Goal: Task Accomplishment & Management: Use online tool/utility

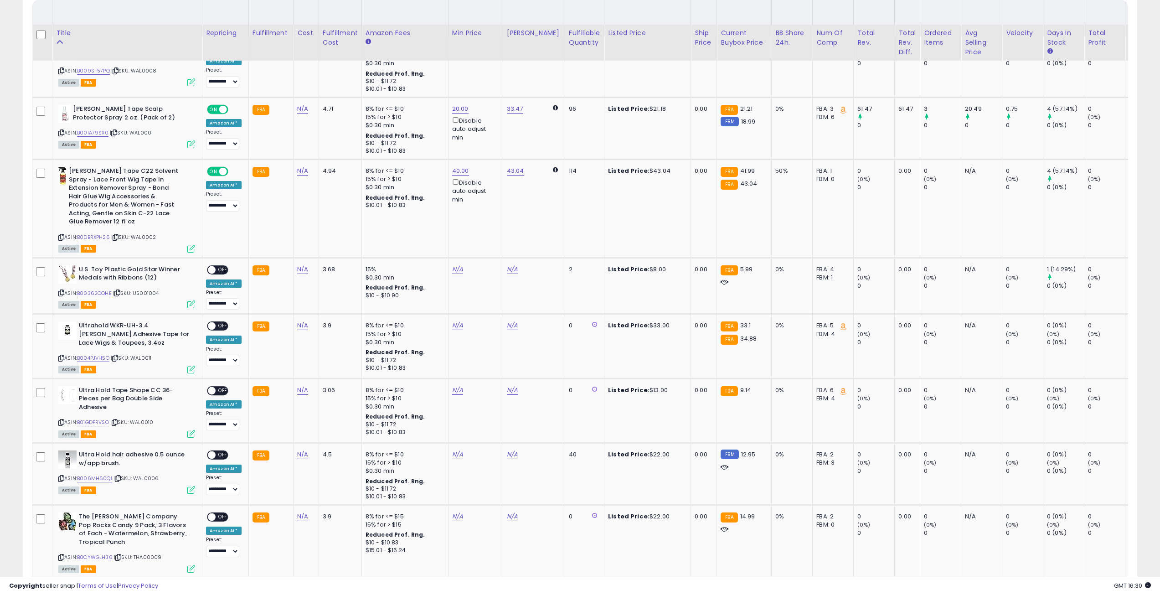
scroll to position [469, 0]
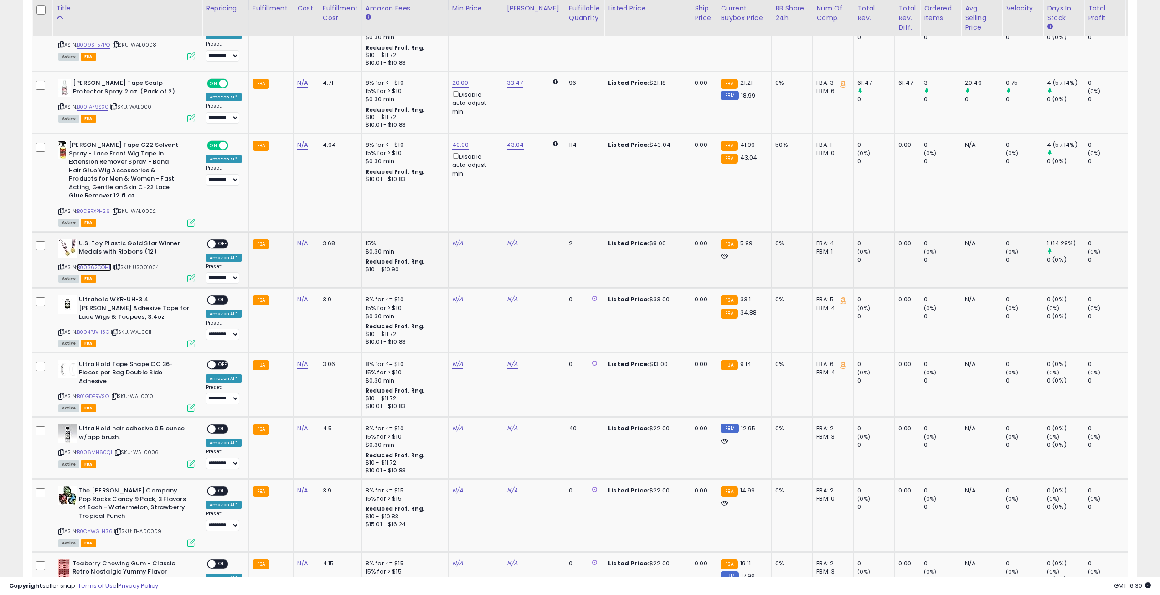
click at [101, 266] on link "B00362OOHE" at bounding box center [94, 267] width 35 height 8
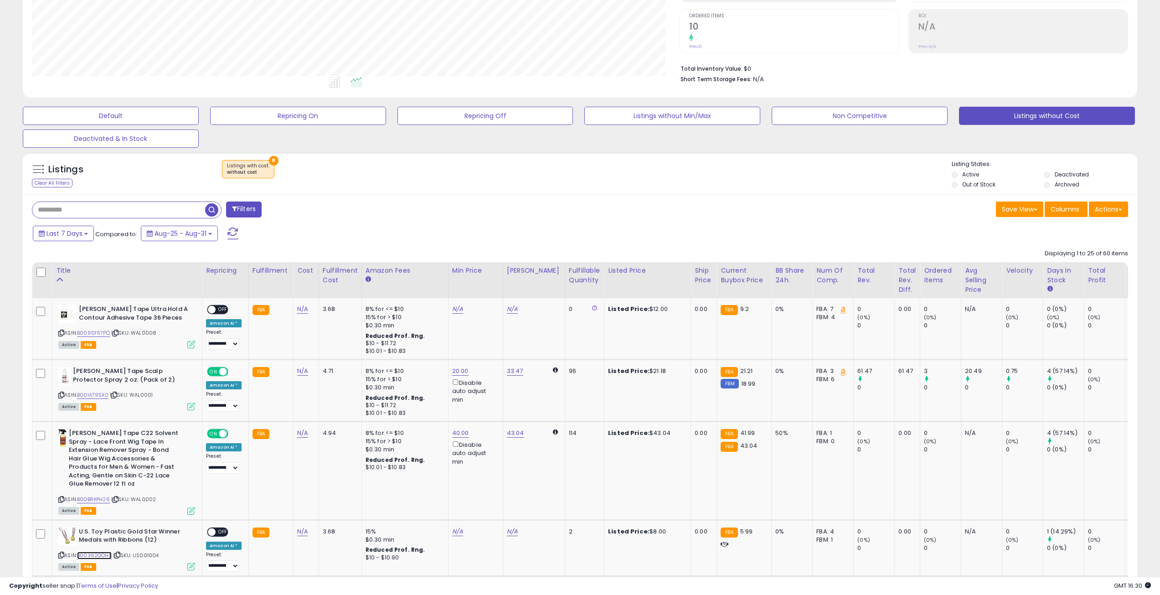
scroll to position [58, 0]
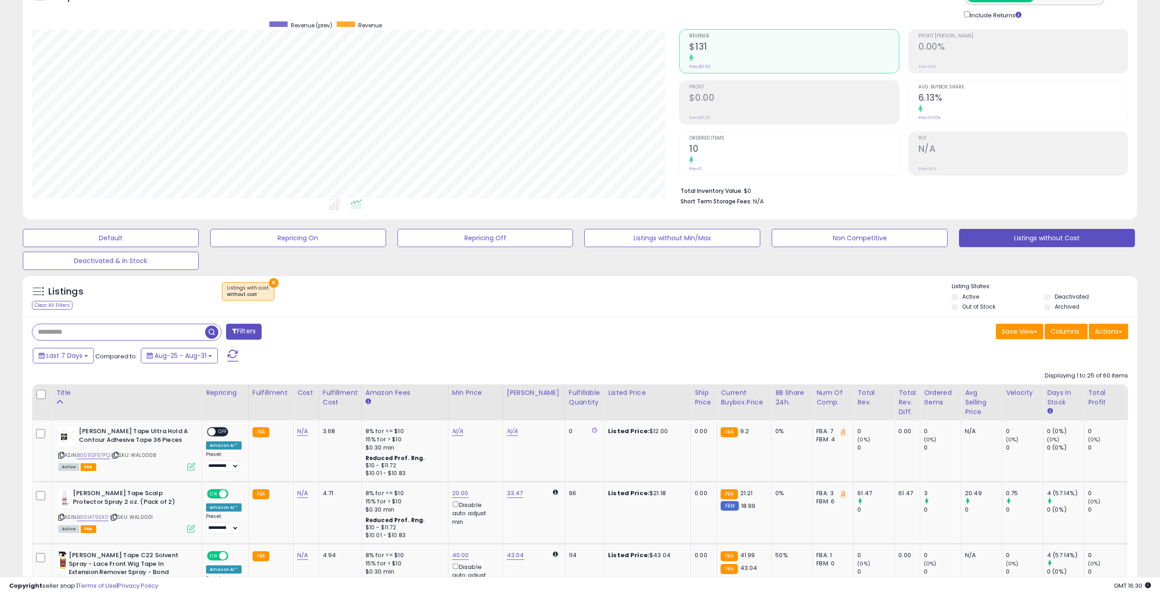
click at [271, 279] on button "×" at bounding box center [274, 283] width 10 height 10
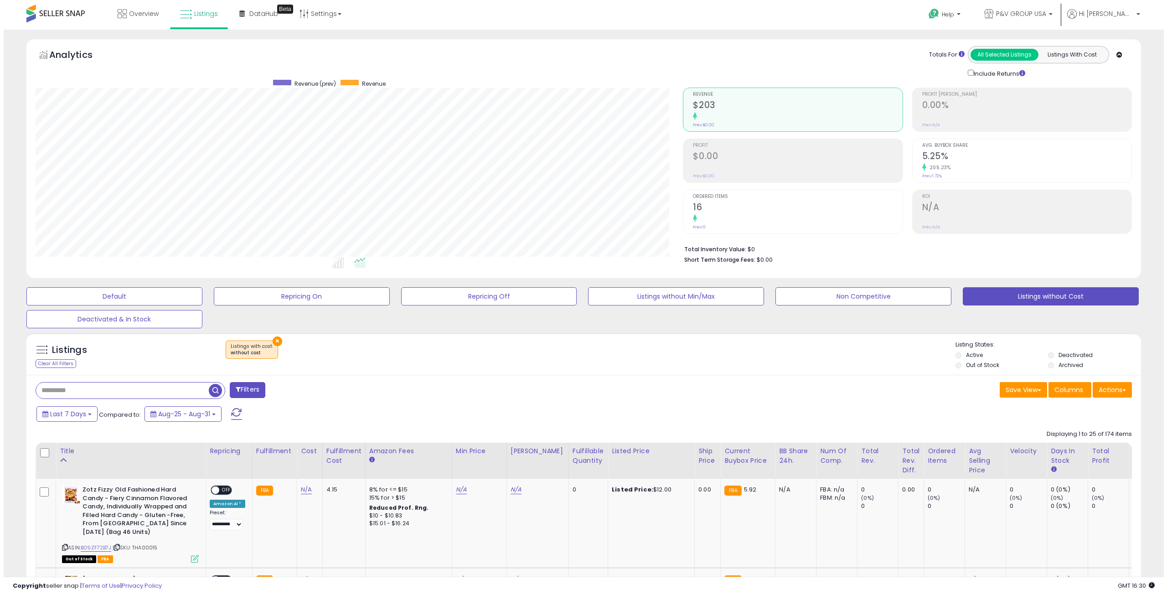
scroll to position [187, 648]
click at [273, 341] on button "×" at bounding box center [274, 341] width 10 height 10
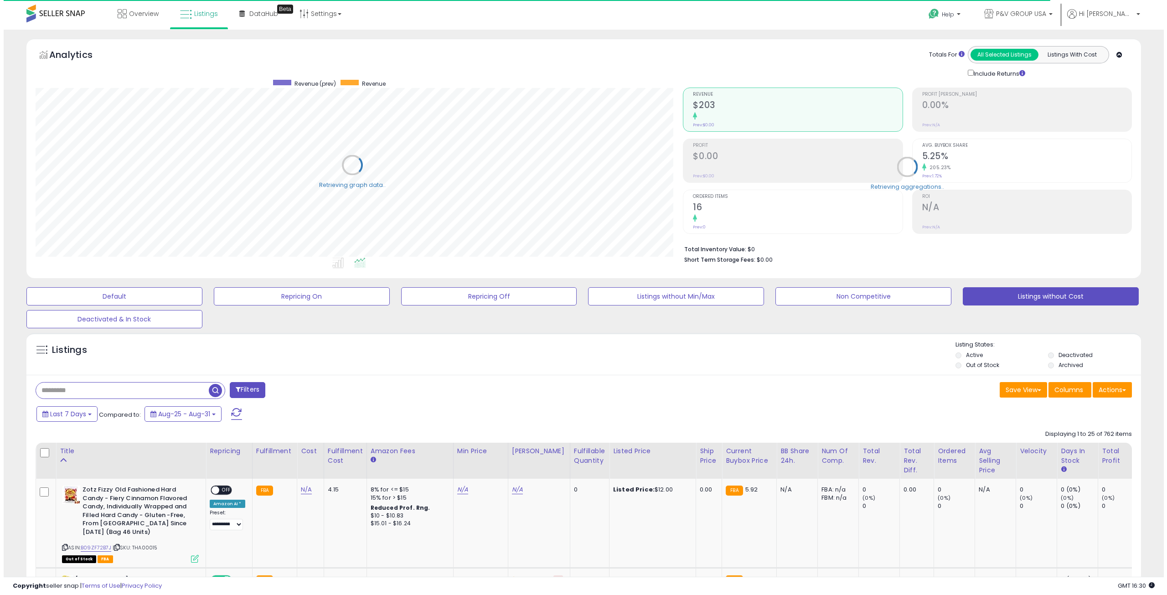
scroll to position [455630, 455169]
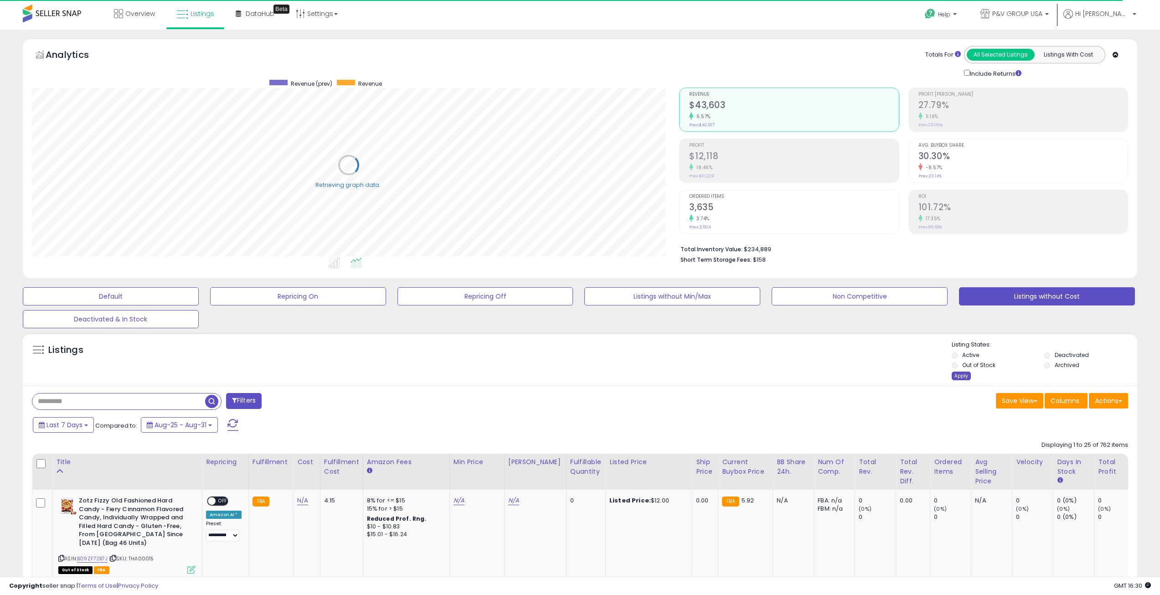
click at [957, 374] on div "Apply" at bounding box center [961, 375] width 19 height 9
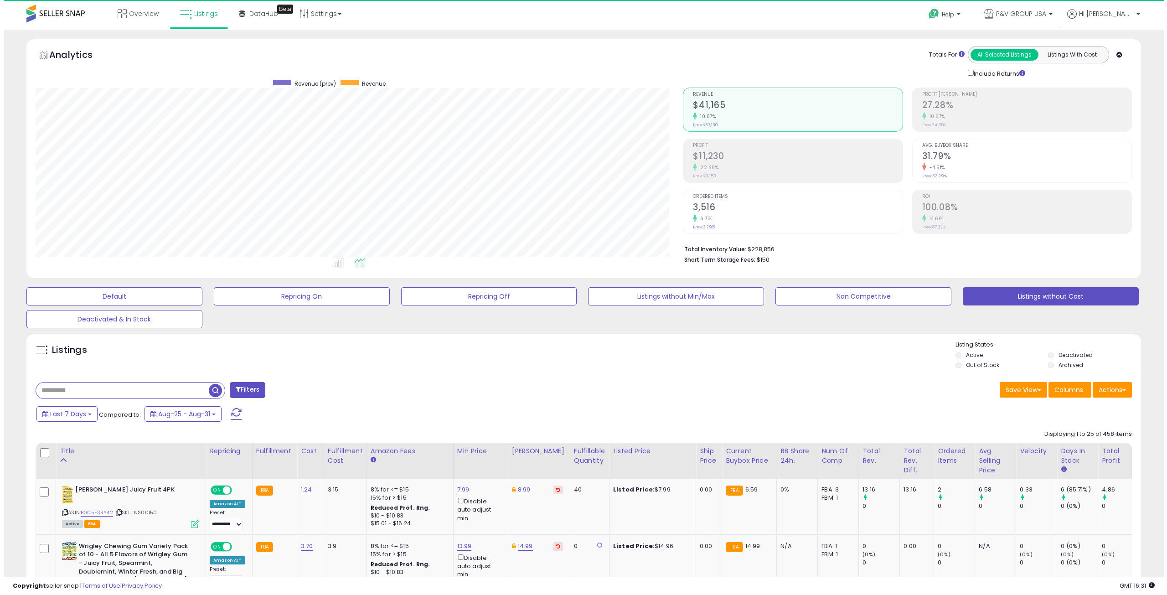
scroll to position [187, 648]
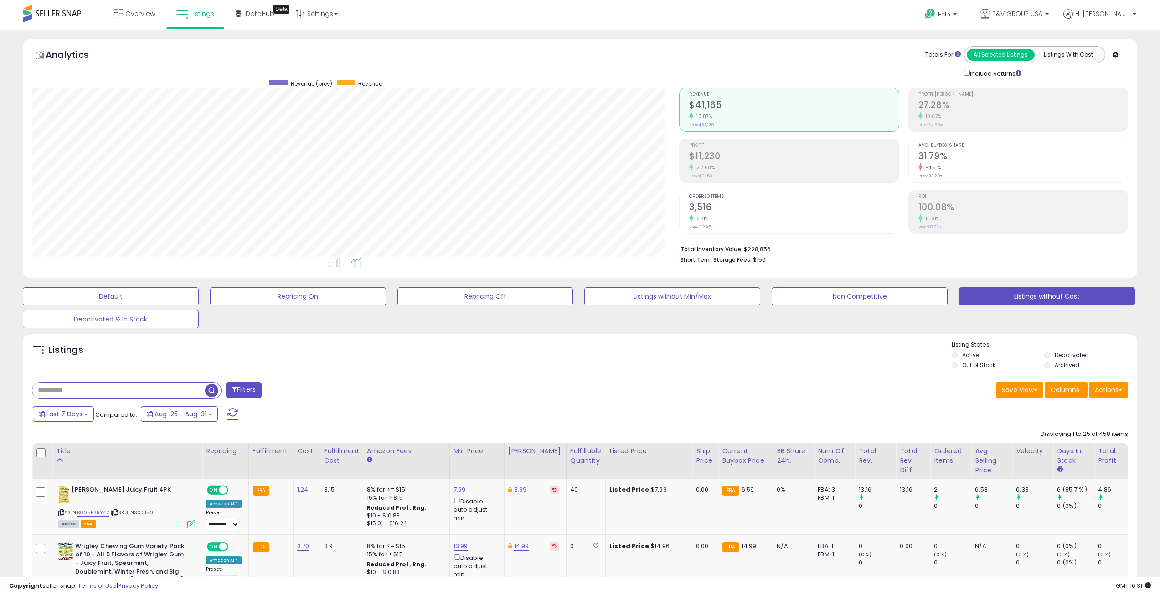
click at [136, 390] on input "text" at bounding box center [118, 390] width 173 height 16
type input "*******"
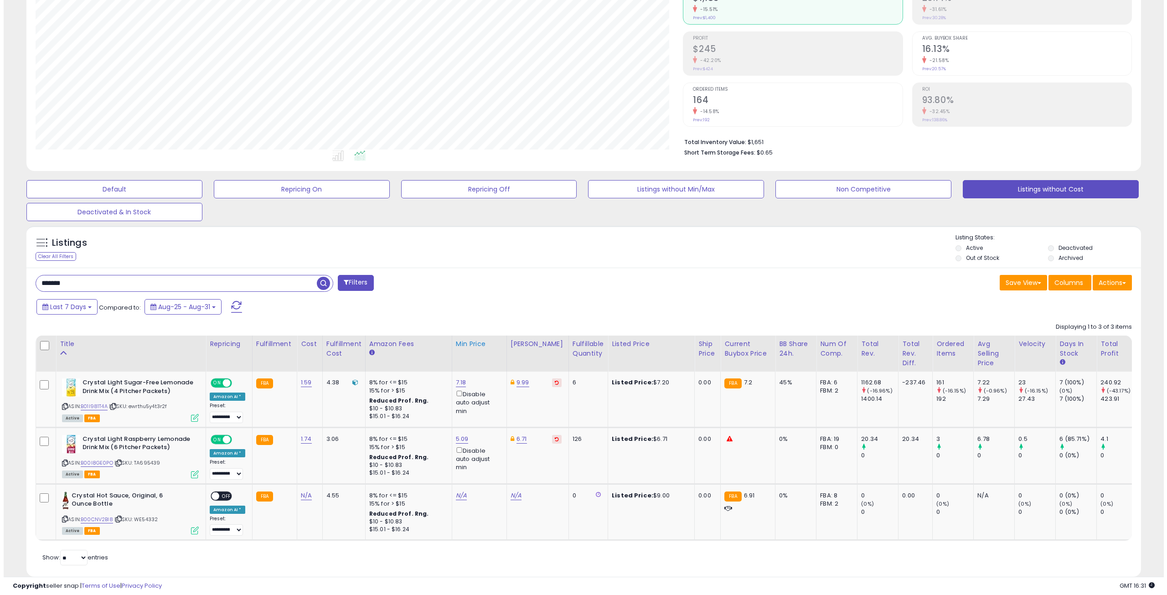
scroll to position [130, 0]
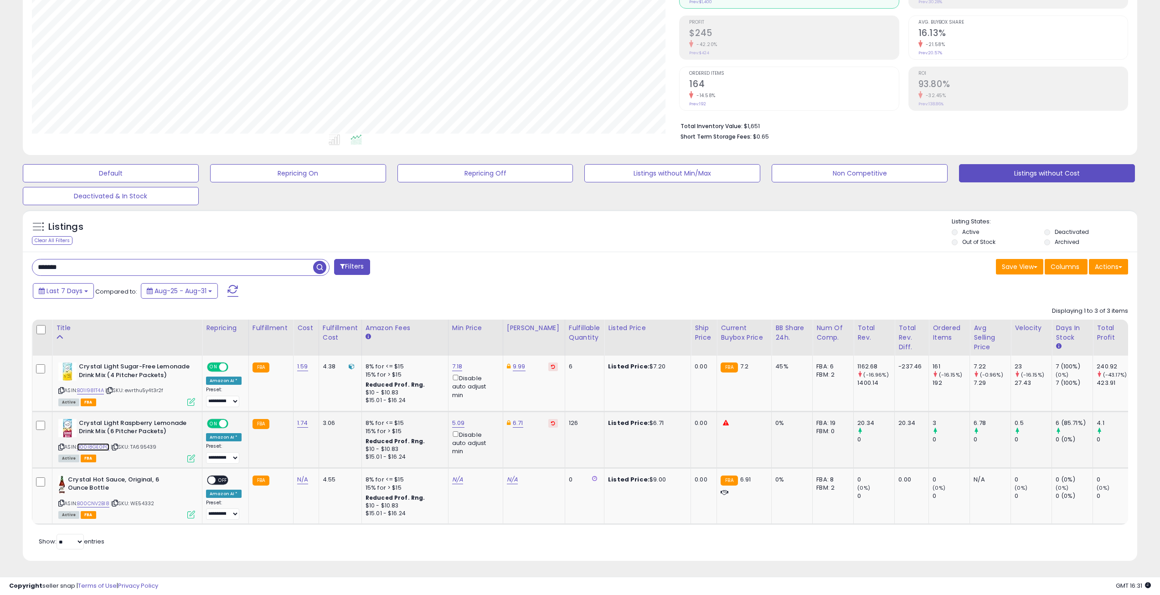
click at [100, 443] on link "B00I8GE0PO" at bounding box center [93, 447] width 32 height 8
click at [62, 444] on icon at bounding box center [61, 446] width 6 height 5
click at [516, 418] on link "6.71" at bounding box center [518, 422] width 10 height 9
click at [452, 418] on link "5.09" at bounding box center [458, 422] width 13 height 9
drag, startPoint x: 433, startPoint y: 382, endPoint x: 324, endPoint y: 373, distance: 109.3
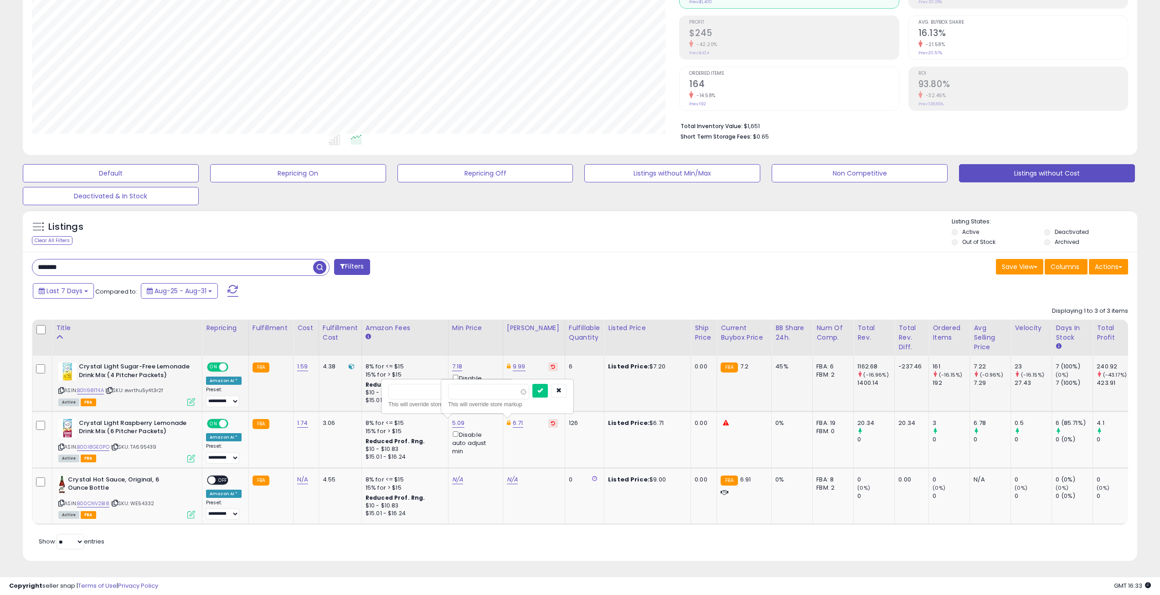
click at [324, 373] on tbody "**********" at bounding box center [691, 440] width 1319 height 169
type input "****"
click button "submit" at bounding box center [480, 391] width 15 height 14
click at [517, 418] on link "6.71" at bounding box center [518, 422] width 10 height 9
drag, startPoint x: 475, startPoint y: 383, endPoint x: 461, endPoint y: 383, distance: 14.6
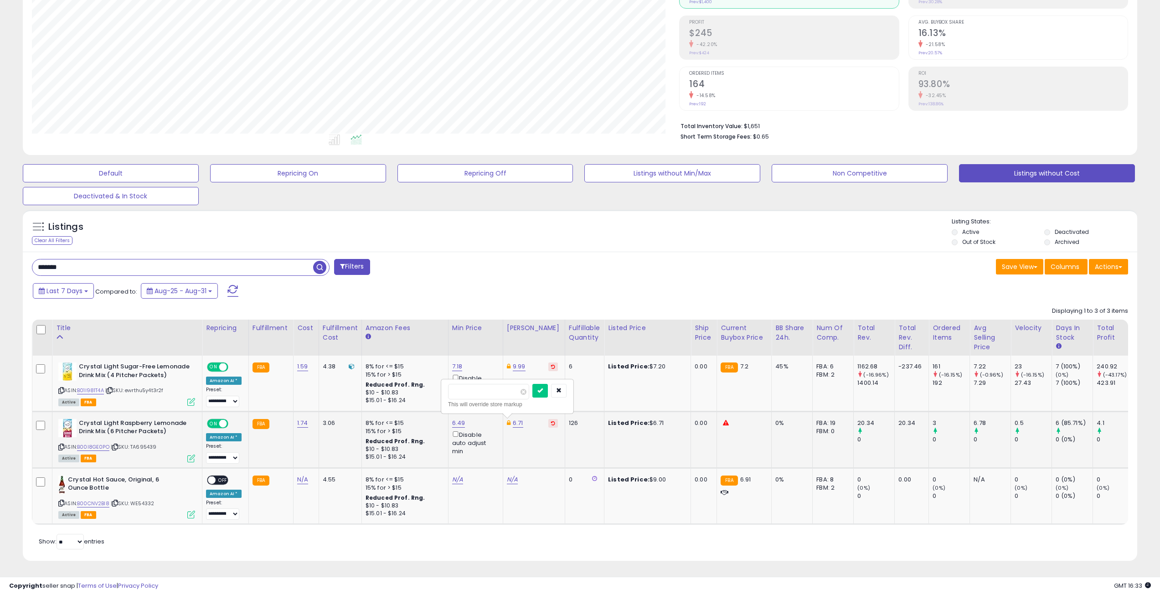
click at [461, 384] on input "****" at bounding box center [488, 391] width 81 height 15
type input "****"
click button "submit" at bounding box center [539, 391] width 15 height 14
click at [1072, 262] on span "Columns" at bounding box center [1065, 266] width 29 height 9
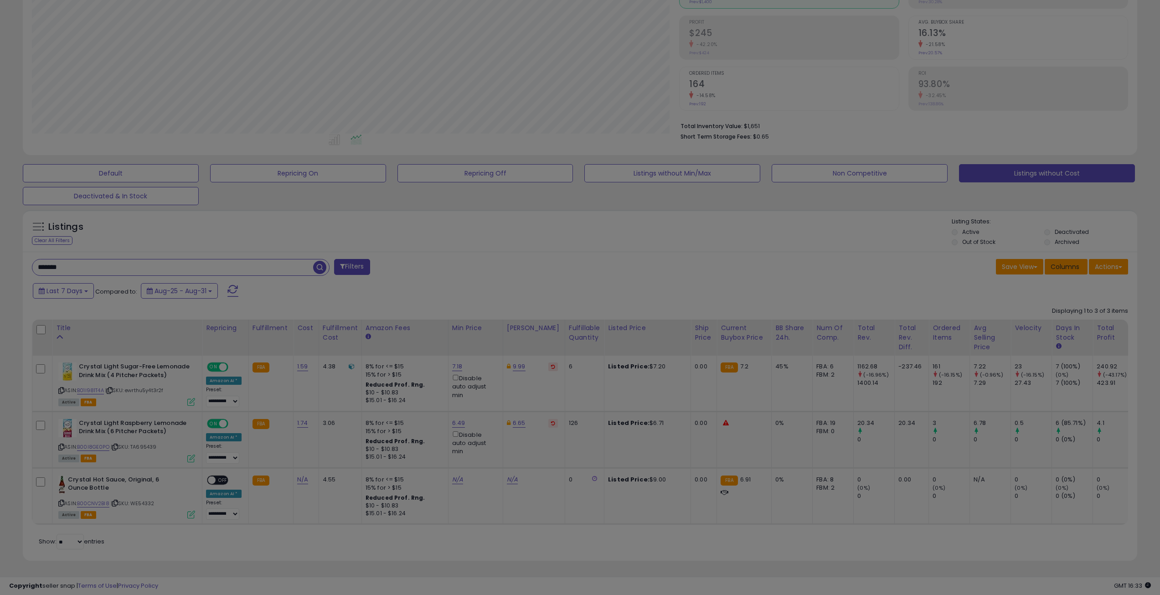
scroll to position [187, 651]
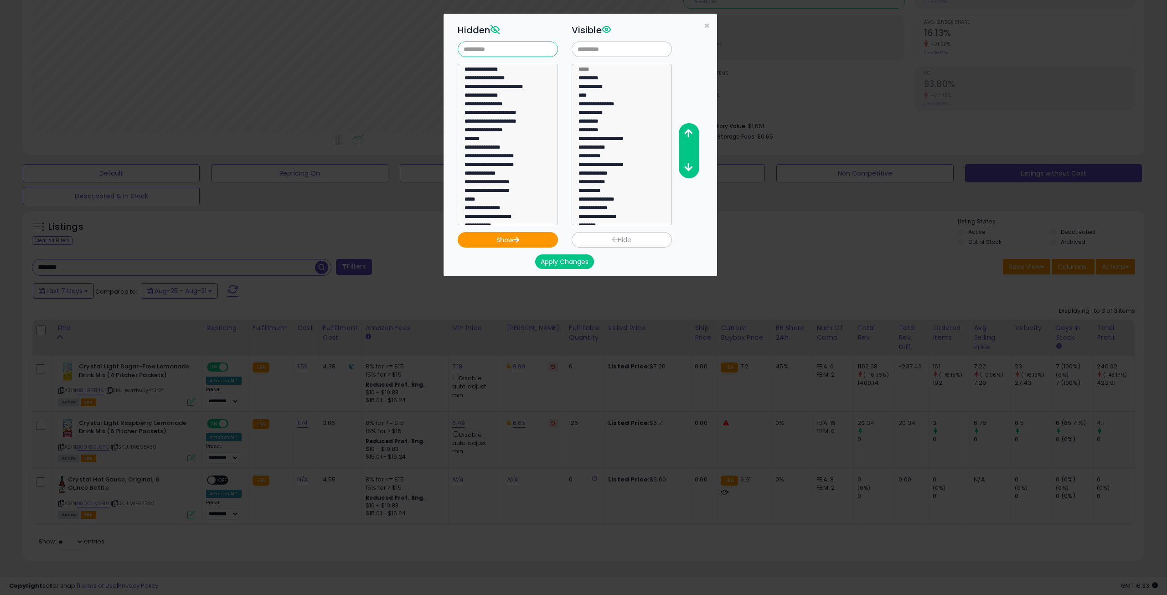
click at [514, 50] on input "text" at bounding box center [508, 48] width 100 height 15
click at [852, 71] on div "**********" at bounding box center [583, 297] width 1167 height 595
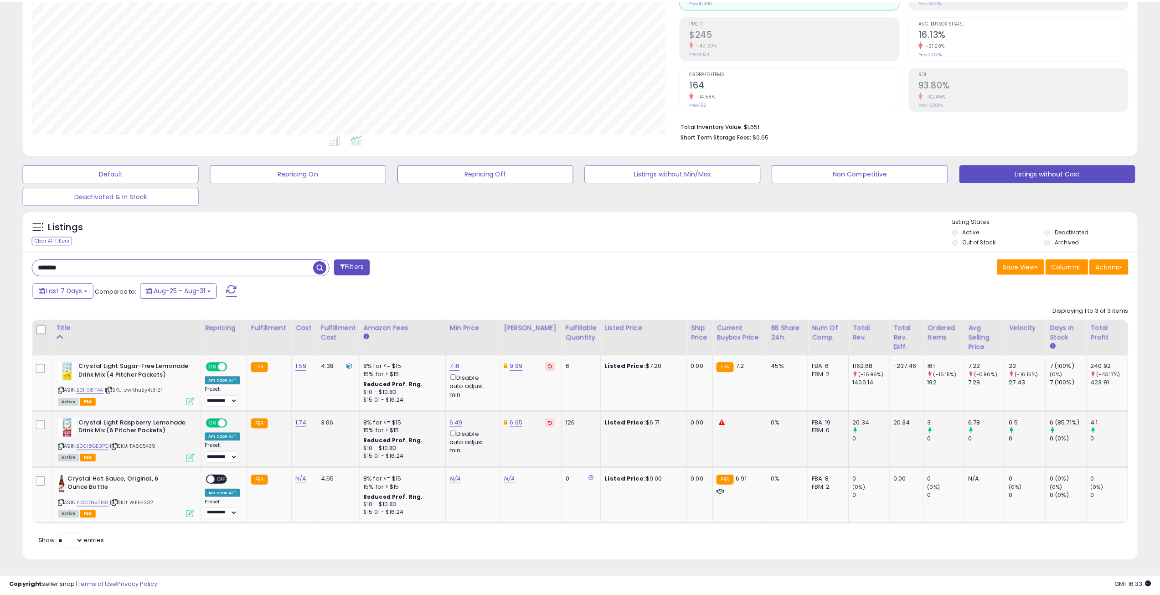
scroll to position [455630, 455169]
click at [1030, 167] on button "Listings without Cost" at bounding box center [1047, 173] width 176 height 18
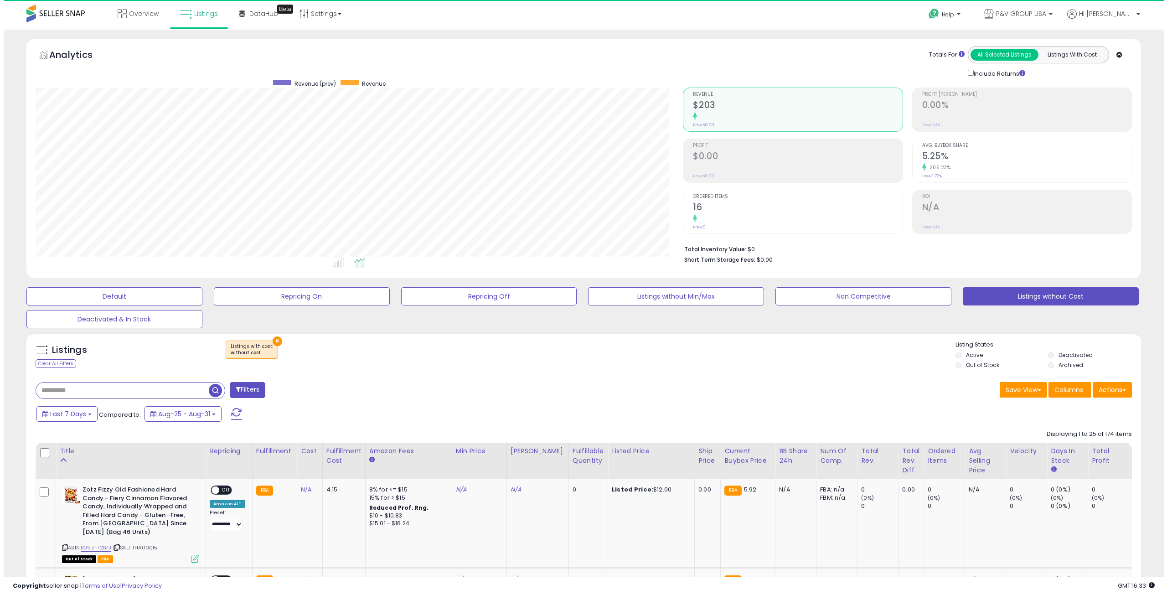
scroll to position [187, 648]
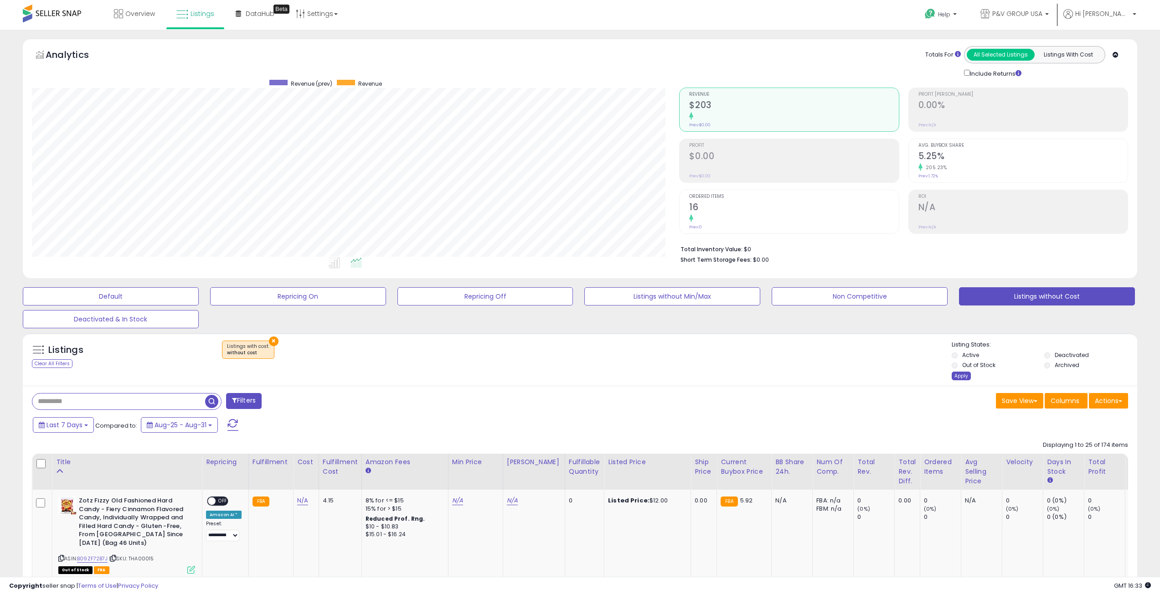
click at [968, 378] on div "Apply" at bounding box center [961, 375] width 19 height 9
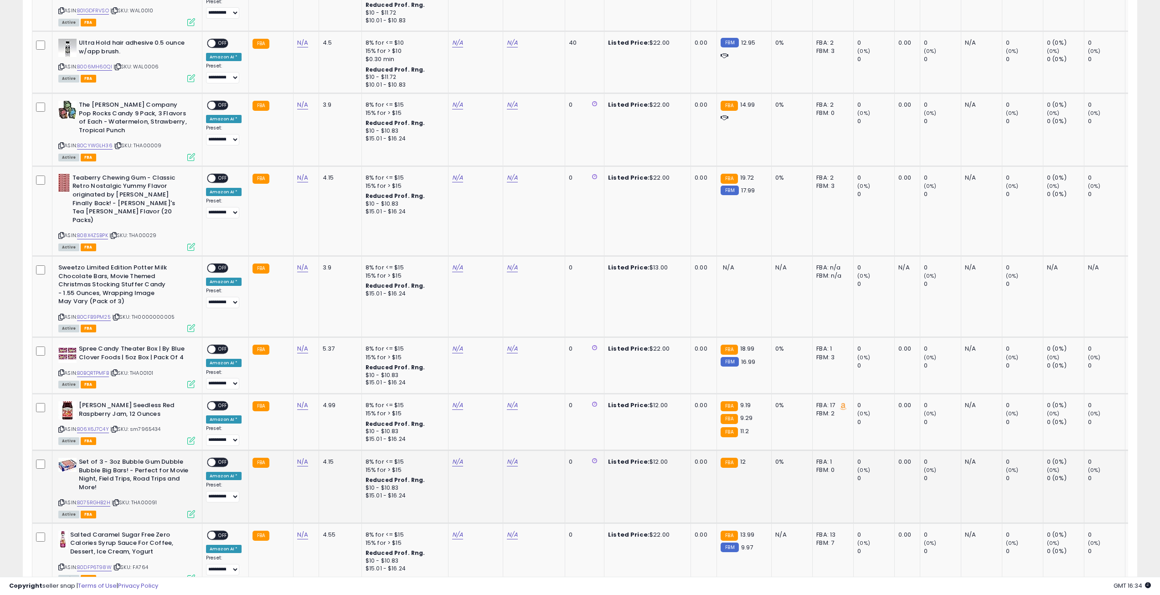
scroll to position [912, 0]
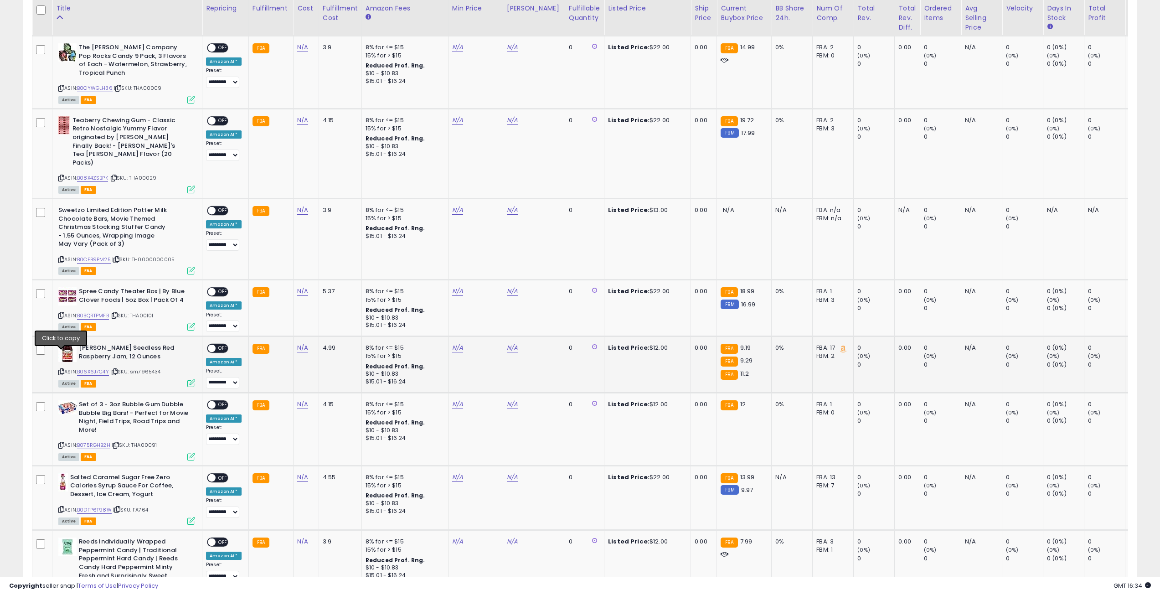
click at [60, 369] on icon at bounding box center [61, 371] width 6 height 5
click at [300, 343] on link "N/A" at bounding box center [302, 347] width 11 height 9
click at [284, 308] on input "number" at bounding box center [274, 308] width 81 height 15
type input "****"
click button "submit" at bounding box center [325, 308] width 15 height 14
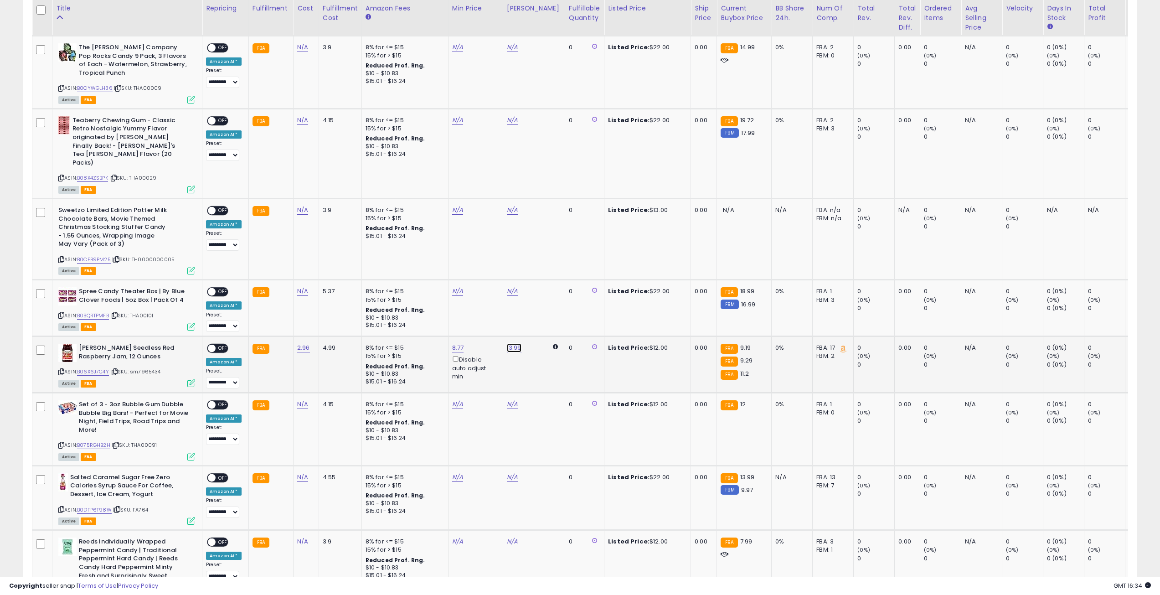
click at [510, 343] on link "13.99" at bounding box center [514, 347] width 15 height 9
drag, startPoint x: 459, startPoint y: 299, endPoint x: 338, endPoint y: 301, distance: 121.3
click at [338, 301] on tbody "**********" at bounding box center [684, 438] width 1304 height 1742
type input "****"
click button "submit" at bounding box center [535, 299] width 15 height 14
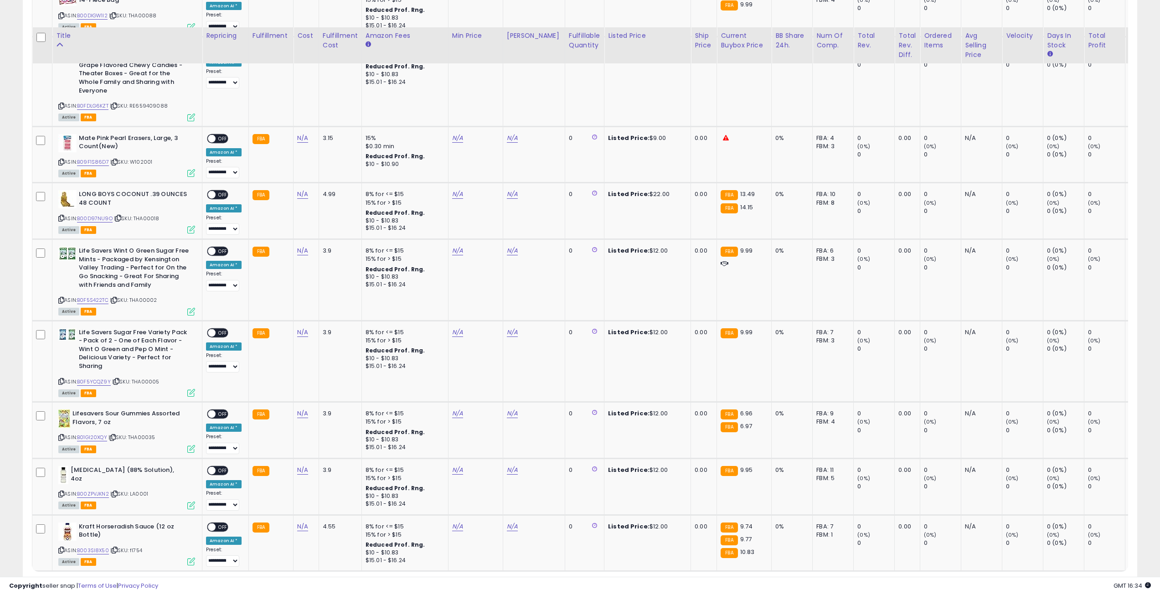
scroll to position [1679, 0]
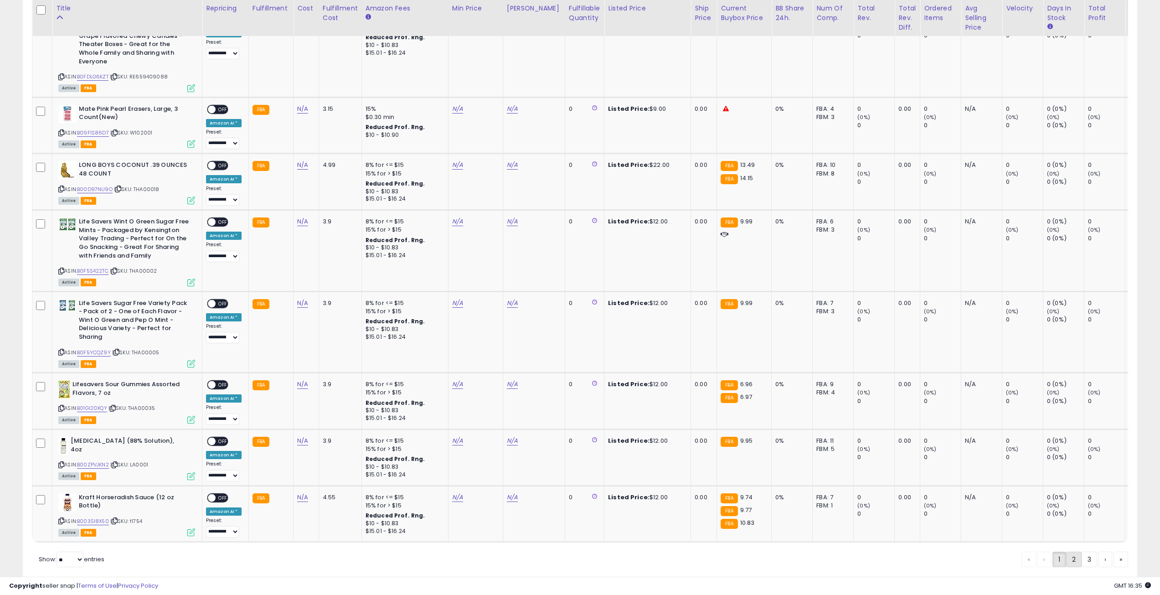
click at [1070, 552] on link "2" at bounding box center [1073, 559] width 15 height 15
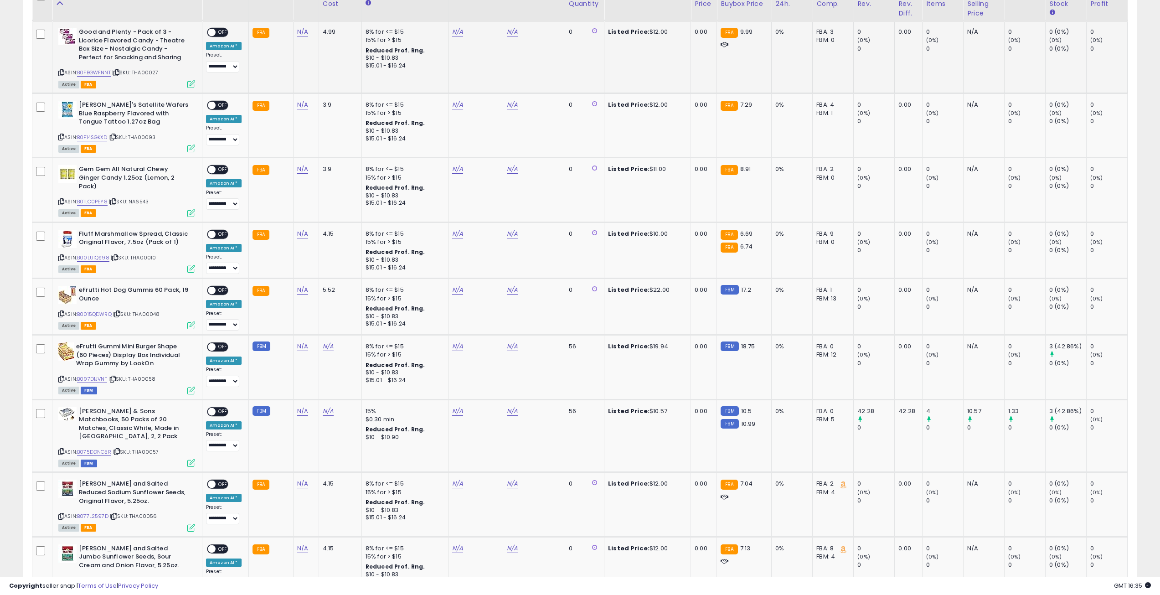
scroll to position [1003, 0]
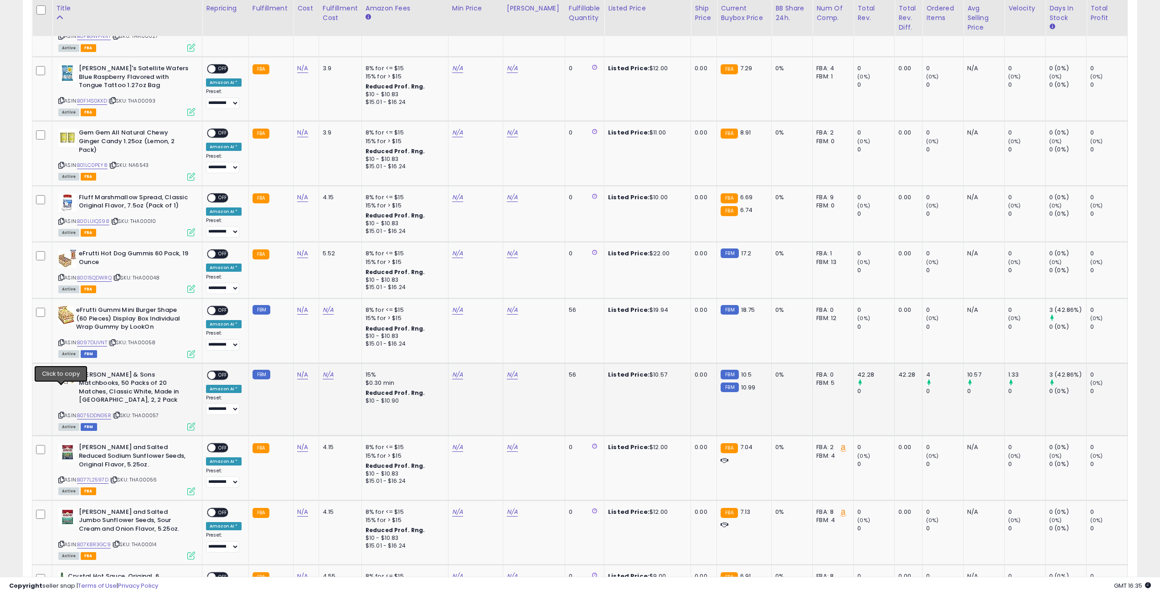
click at [61, 413] on icon at bounding box center [61, 415] width 6 height 5
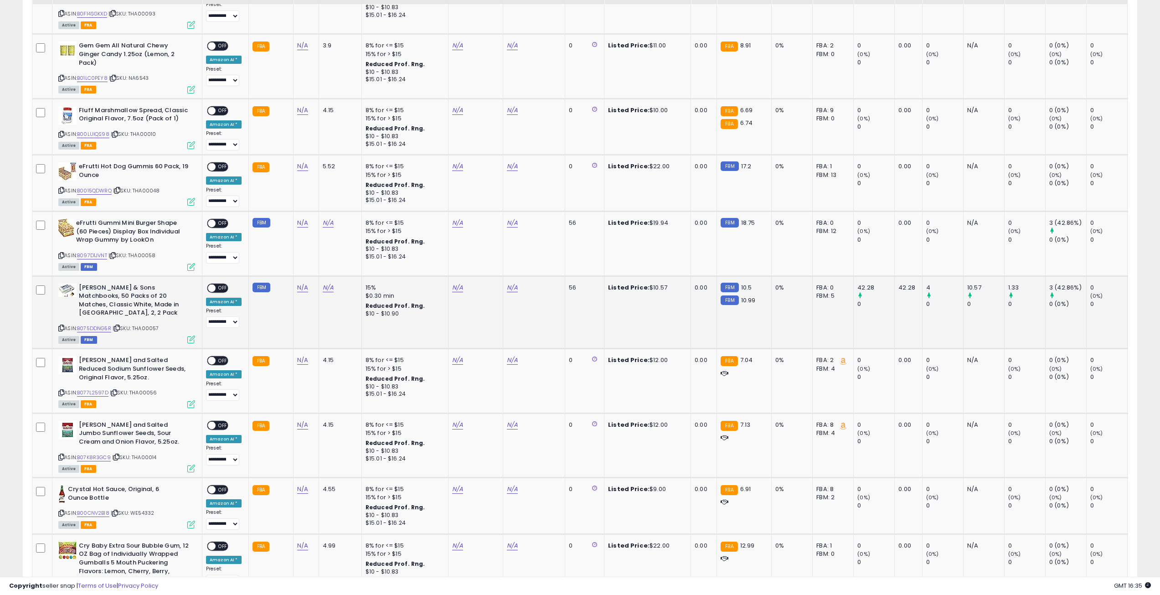
scroll to position [1094, 0]
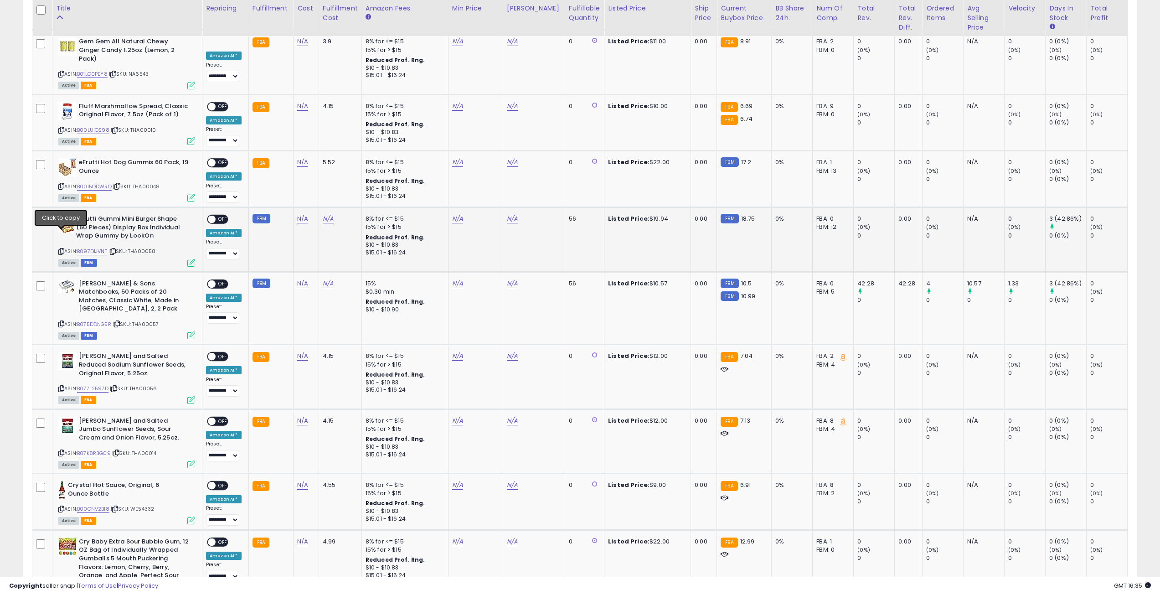
click at [59, 249] on icon at bounding box center [61, 251] width 6 height 5
click at [61, 249] on icon at bounding box center [61, 251] width 6 height 5
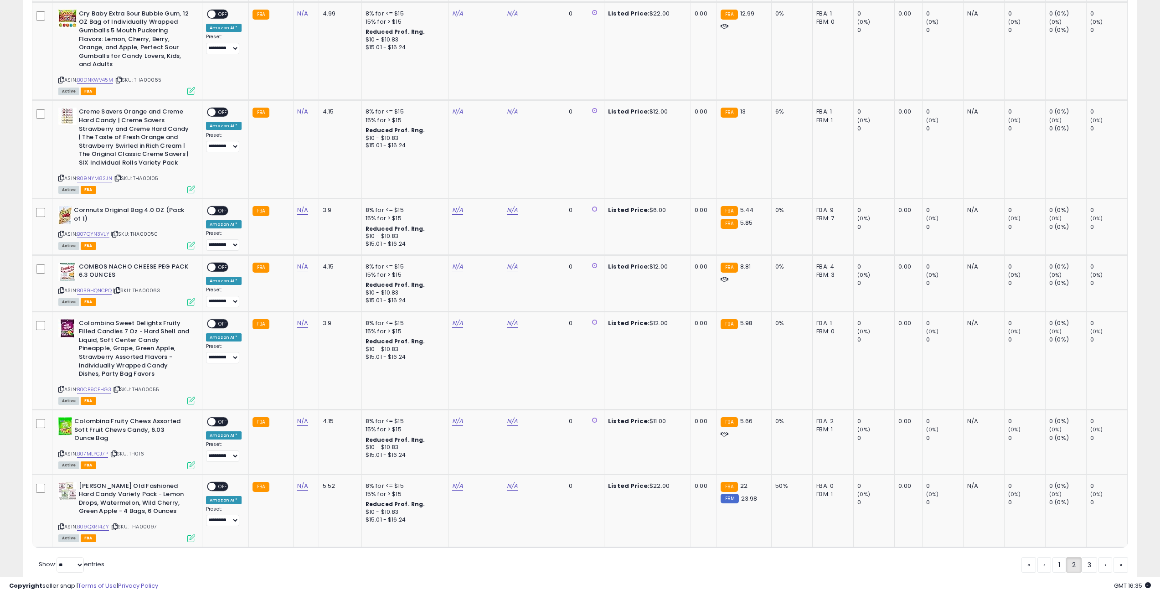
scroll to position [1636, 0]
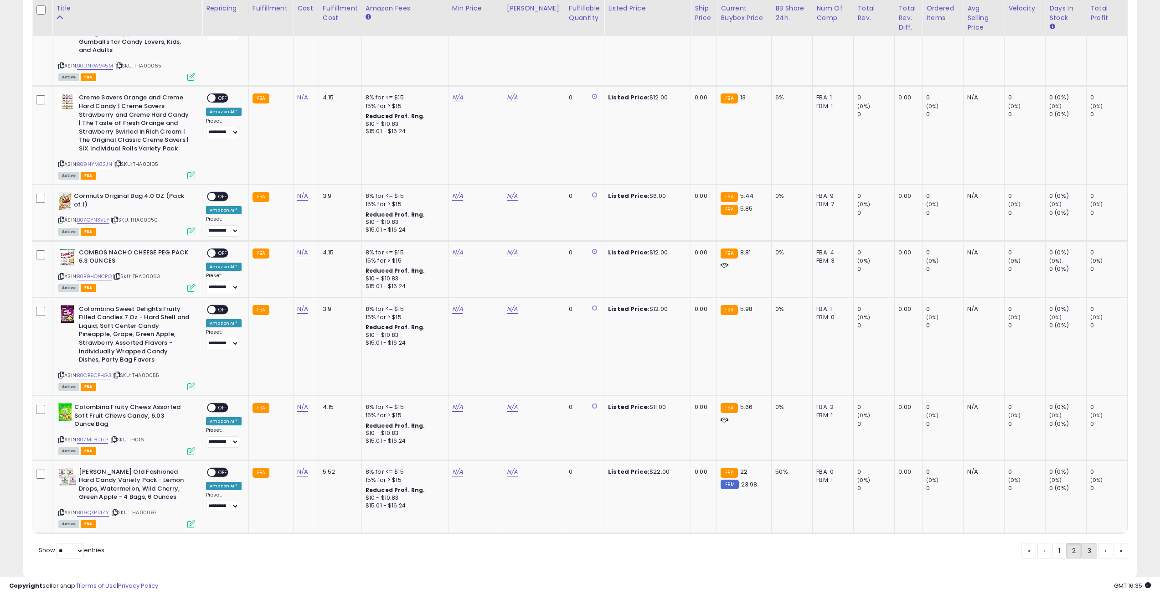
click at [1089, 543] on link "3" at bounding box center [1089, 550] width 15 height 15
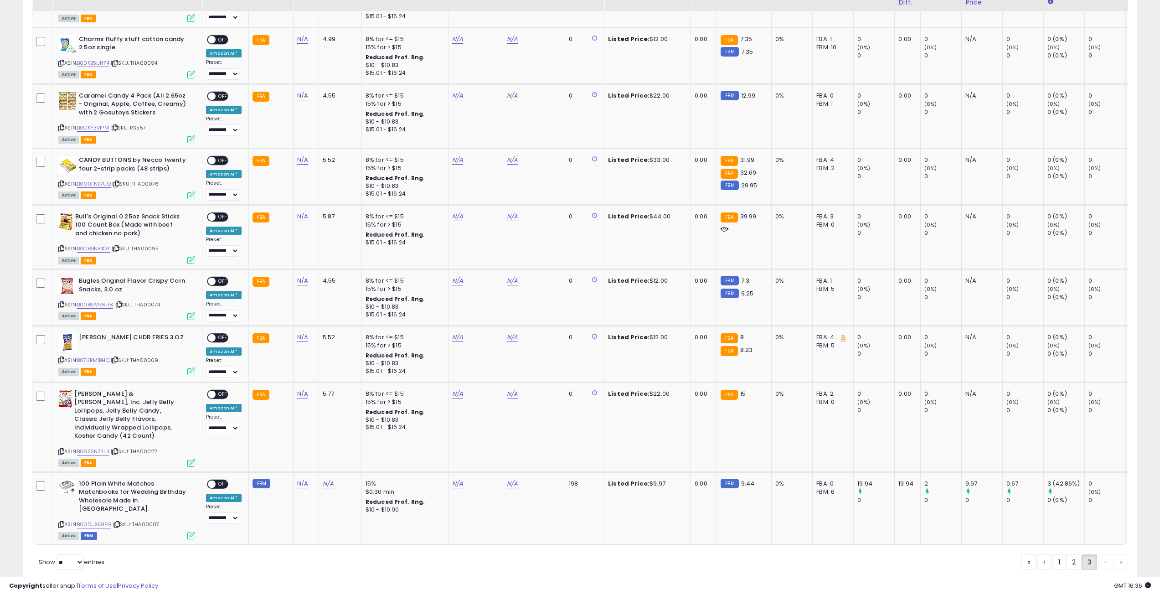
scroll to position [526, 0]
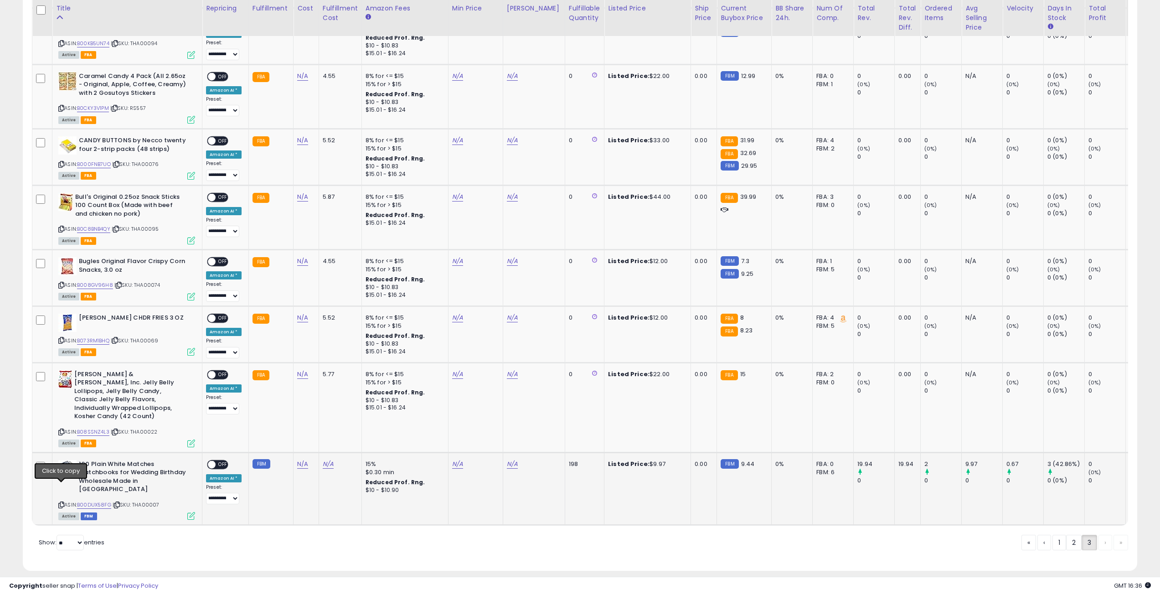
click at [61, 502] on icon at bounding box center [61, 504] width 6 height 5
click at [1055, 535] on link "1" at bounding box center [1059, 542] width 14 height 15
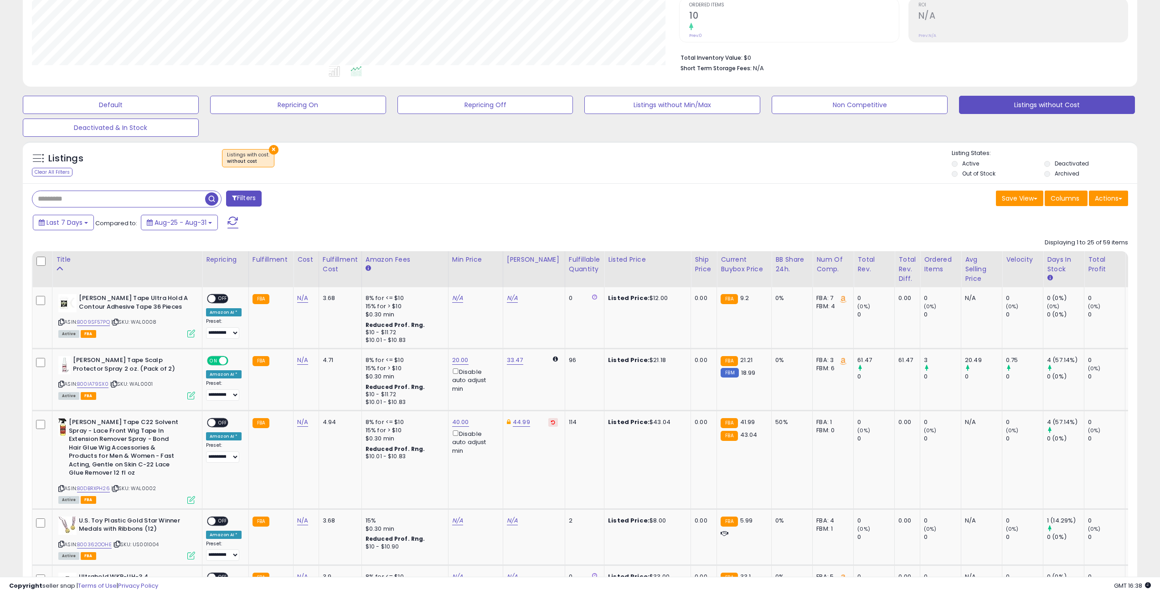
scroll to position [228, 0]
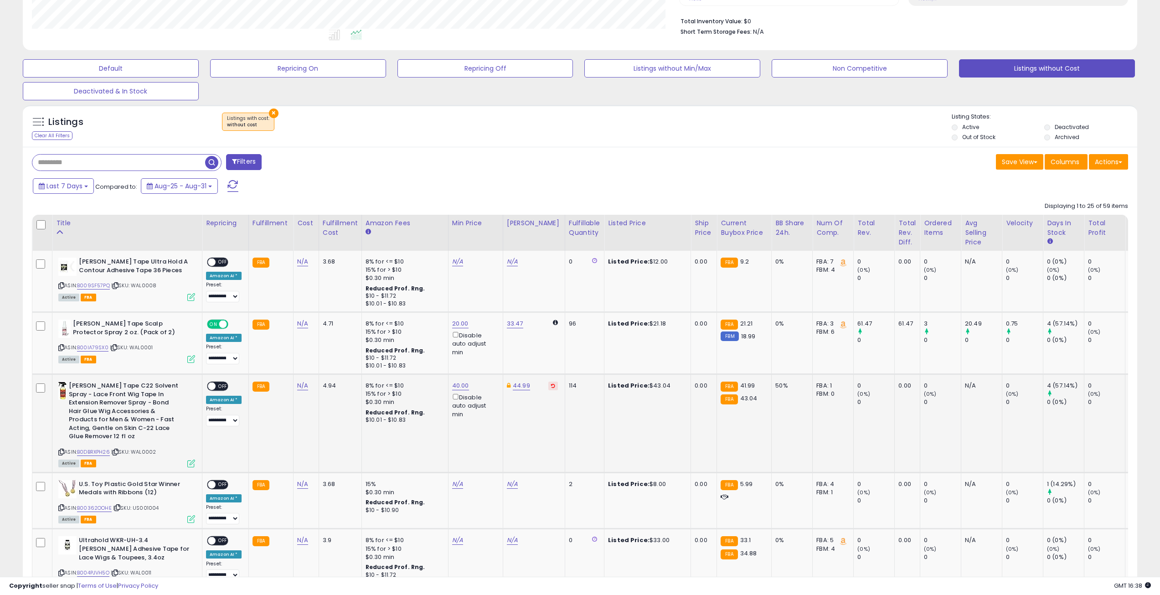
click at [96, 447] on div "ASIN: B0DBRXPH26 | SKU: WAL0002 Active FBA" at bounding box center [126, 424] width 137 height 85
click at [96, 449] on link "B0DBRXPH26" at bounding box center [93, 452] width 33 height 8
click at [510, 325] on link "33.47" at bounding box center [515, 323] width 16 height 9
drag, startPoint x: 477, startPoint y: 292, endPoint x: 393, endPoint y: 290, distance: 83.9
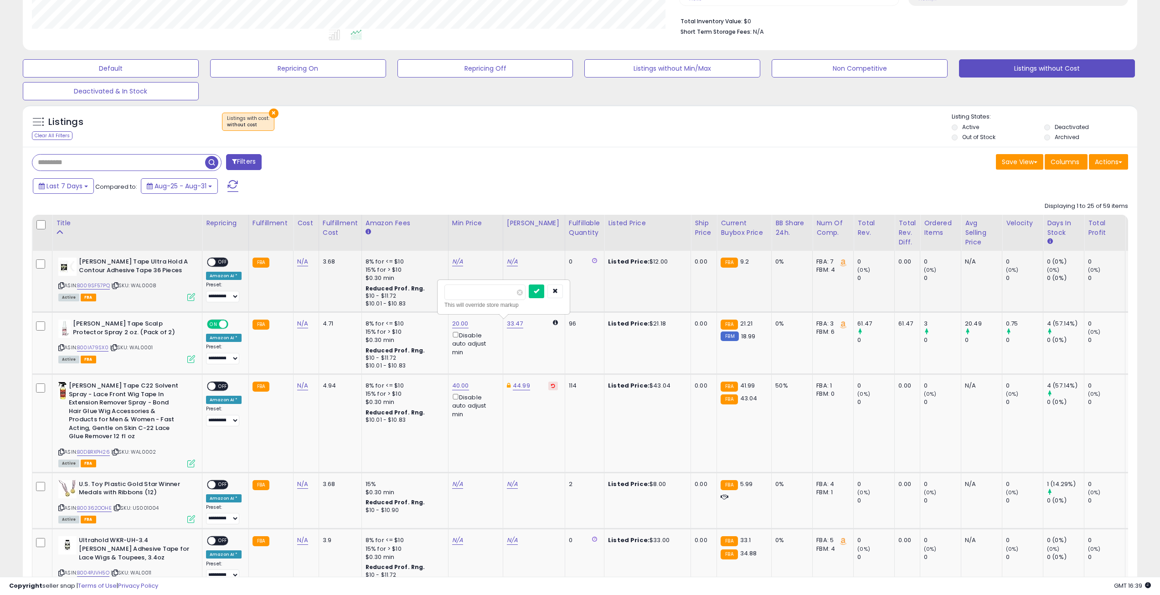
type input "*****"
click button "submit" at bounding box center [536, 291] width 15 height 14
click at [456, 321] on link "20.00" at bounding box center [460, 323] width 16 height 9
drag, startPoint x: 423, startPoint y: 291, endPoint x: 404, endPoint y: 292, distance: 19.2
click at [404, 292] on input "*****" at bounding box center [430, 291] width 81 height 15
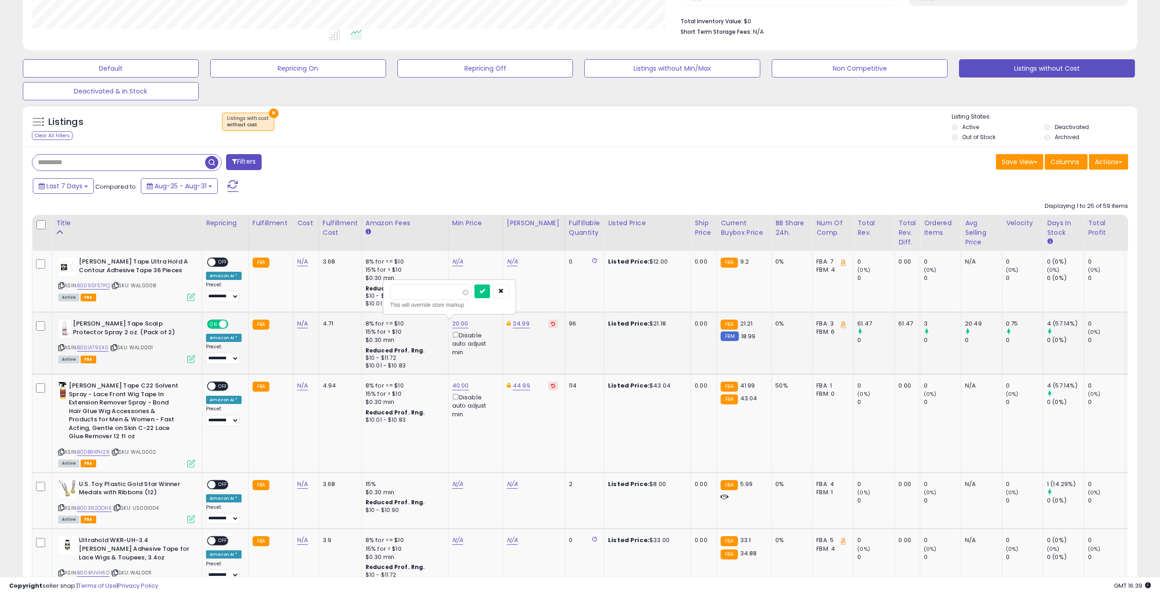
type input "*****"
click button "submit" at bounding box center [482, 291] width 15 height 14
click at [96, 346] on link "B00IA79SX0" at bounding box center [92, 348] width 31 height 8
click at [225, 389] on span "OFF" at bounding box center [223, 386] width 15 height 8
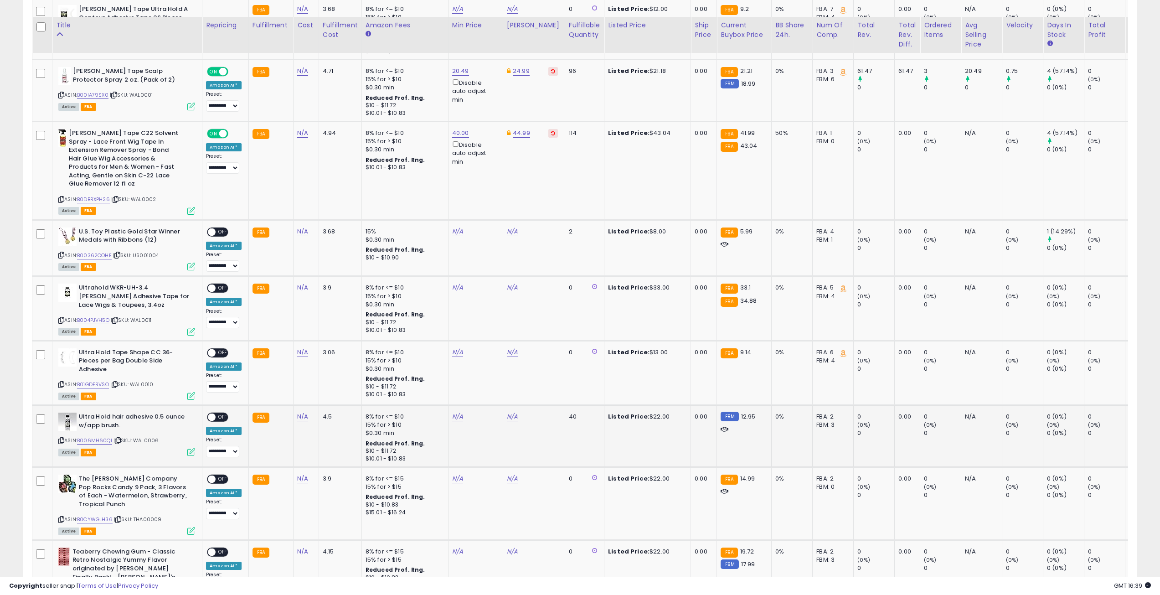
scroll to position [501, 0]
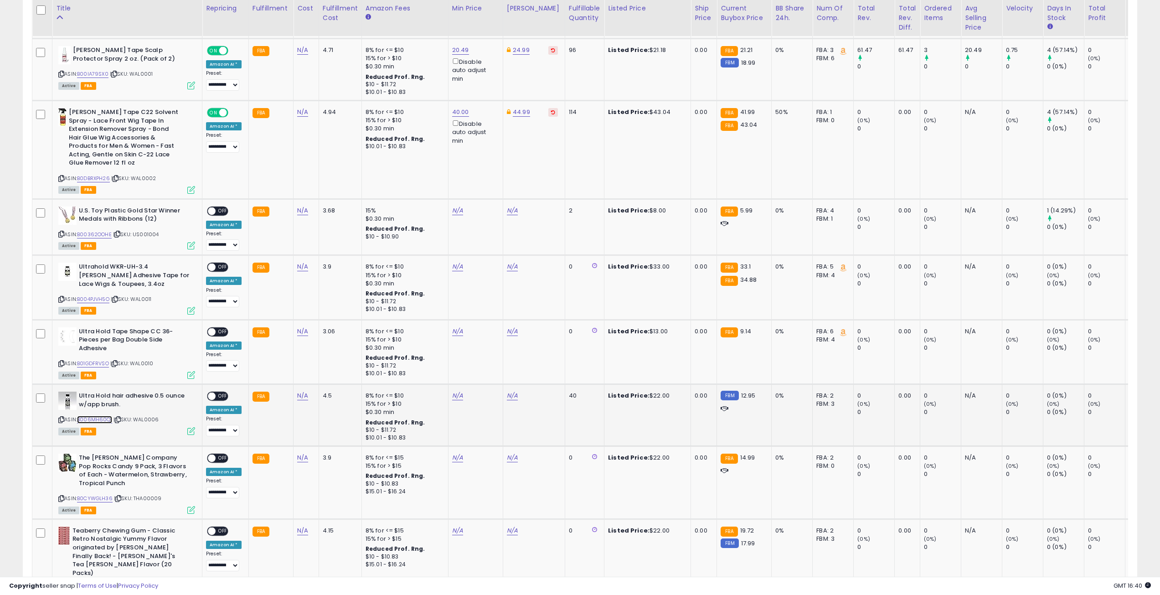
click at [107, 419] on link "B006MH60QI" at bounding box center [94, 420] width 35 height 8
